Goal: Transaction & Acquisition: Purchase product/service

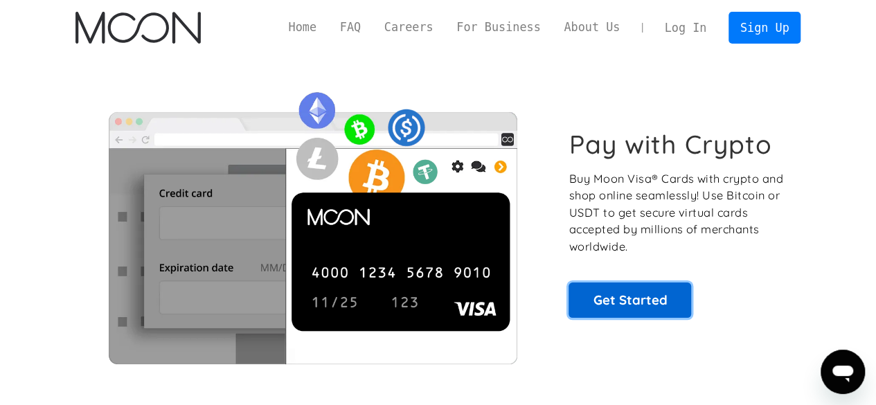
click at [632, 296] on link "Get Started" at bounding box center [629, 299] width 123 height 35
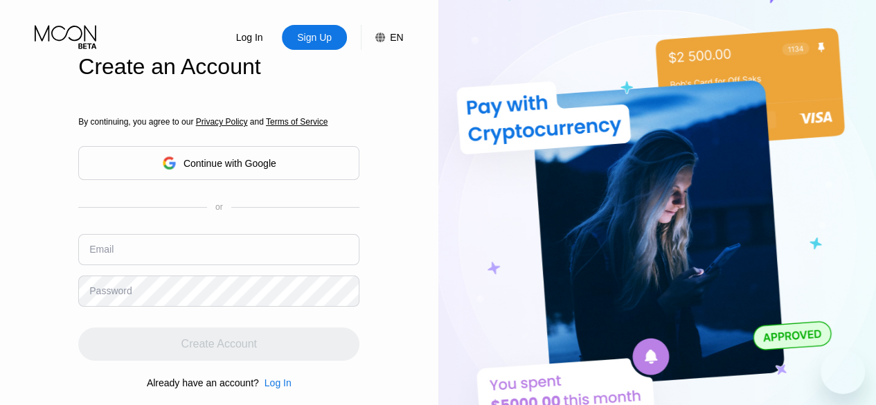
type input "thinzar2242000@gmail.com"
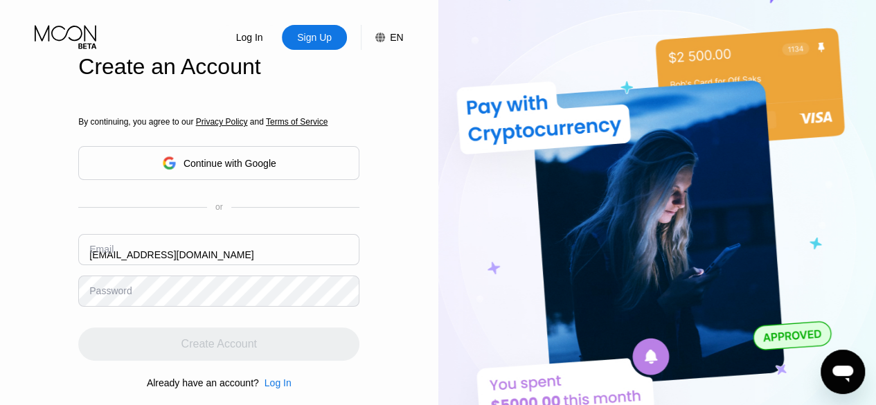
click at [278, 164] on div "Continue with Google" at bounding box center [218, 163] width 281 height 34
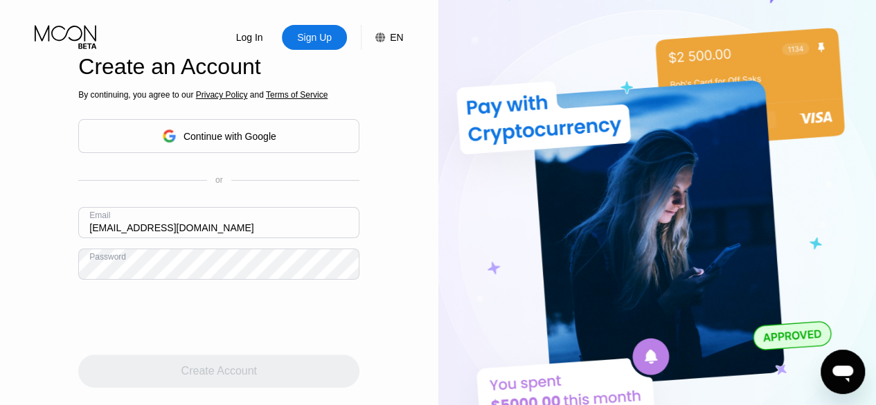
click at [207, 288] on div "By continuing, you agree to our Privacy Policy and Terms of Service Continue wi…" at bounding box center [218, 253] width 281 height 333
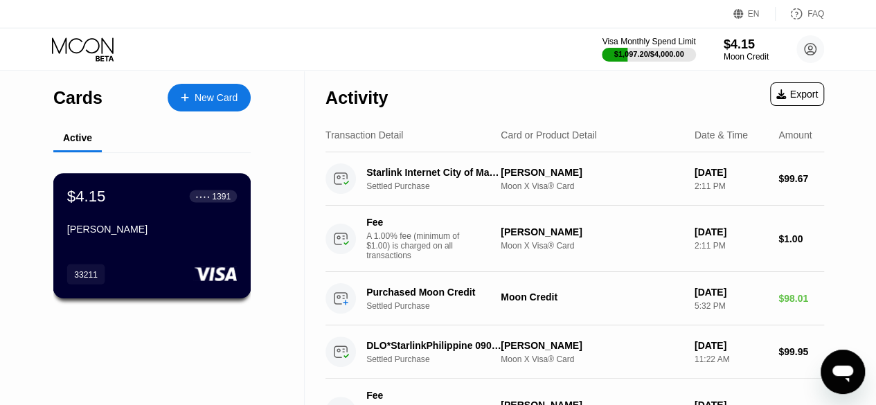
click at [153, 247] on div "$4.15 ● ● ● ● 1391 KoThan Htaike 33211" at bounding box center [152, 235] width 198 height 125
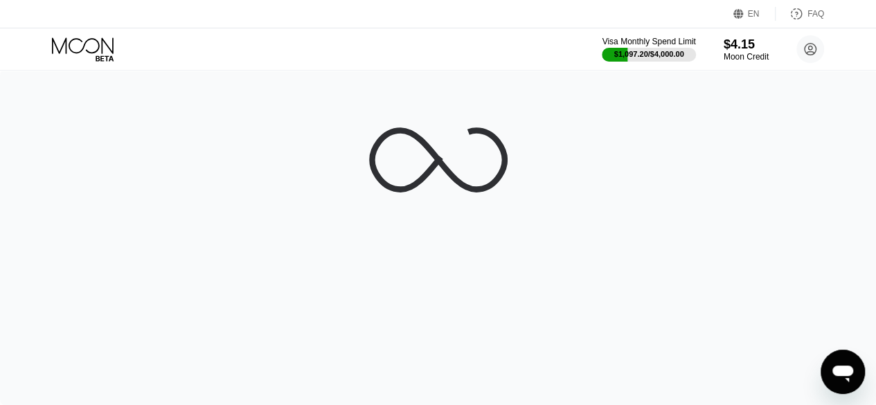
click at [153, 247] on div at bounding box center [438, 237] width 876 height 335
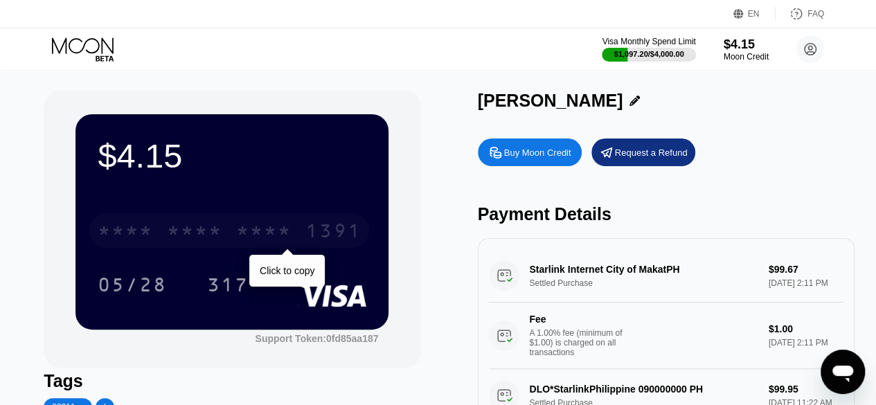
click at [153, 247] on div "* * * * * * * * * * * * 1391" at bounding box center [229, 230] width 280 height 35
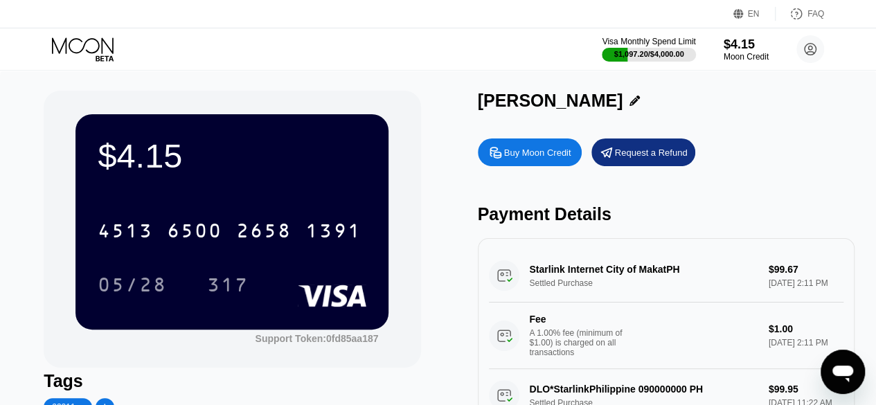
click at [540, 154] on div "Buy Moon Credit" at bounding box center [537, 153] width 67 height 12
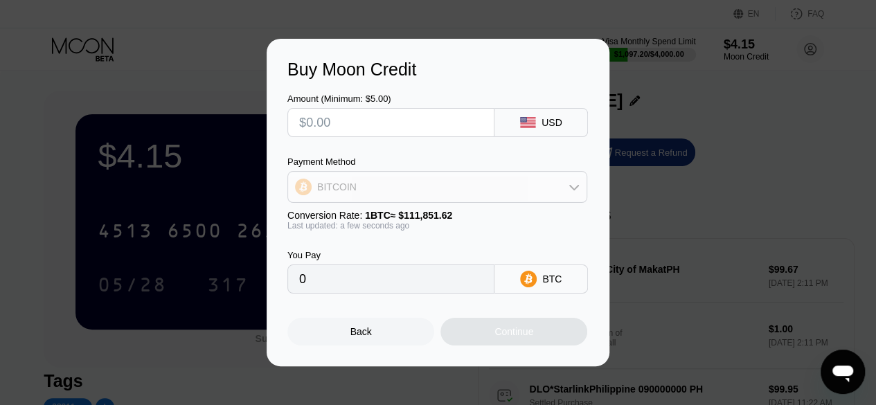
click at [555, 195] on div "BITCOIN" at bounding box center [437, 187] width 298 height 28
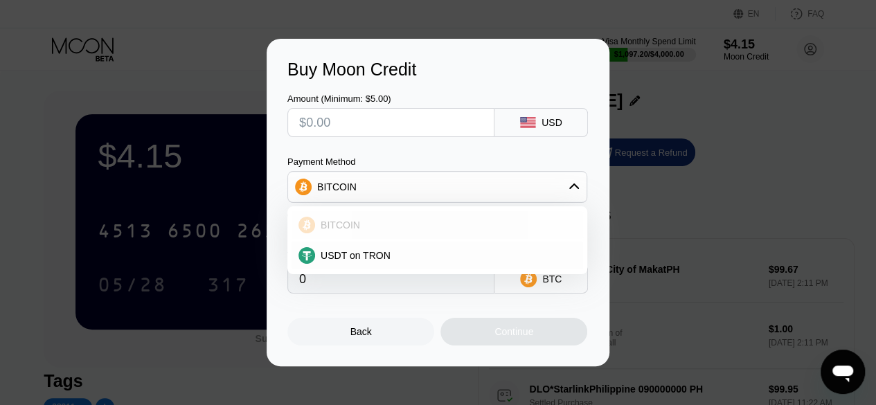
click at [372, 226] on div "BITCOIN" at bounding box center [445, 224] width 261 height 11
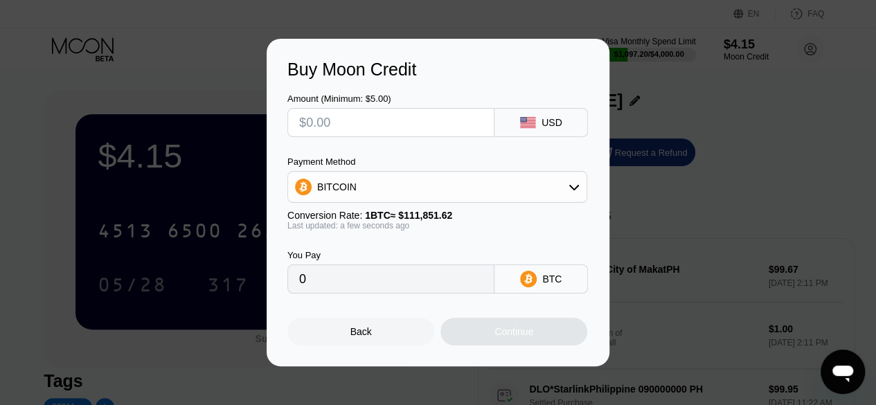
click at [341, 122] on input "text" at bounding box center [390, 123] width 183 height 28
type input "$1"
type input "0.00000895"
type input "$100"
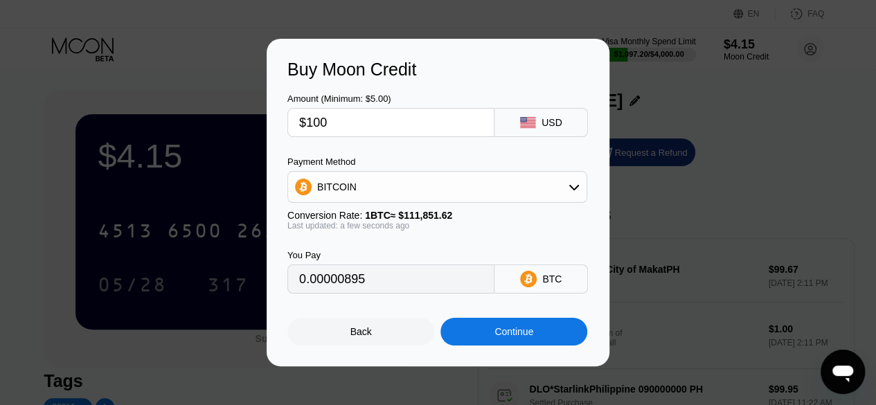
type input "0.00089405"
type input "$100"
click at [343, 340] on div "Back" at bounding box center [360, 332] width 147 height 28
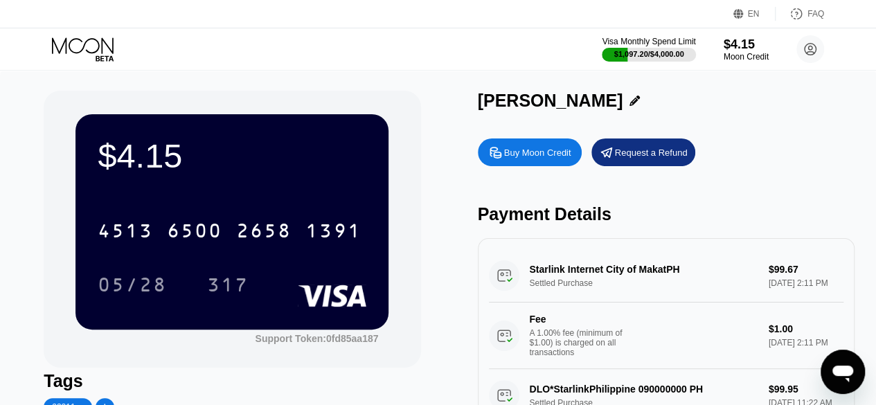
scroll to position [327, 0]
